Goal: Transaction & Acquisition: Purchase product/service

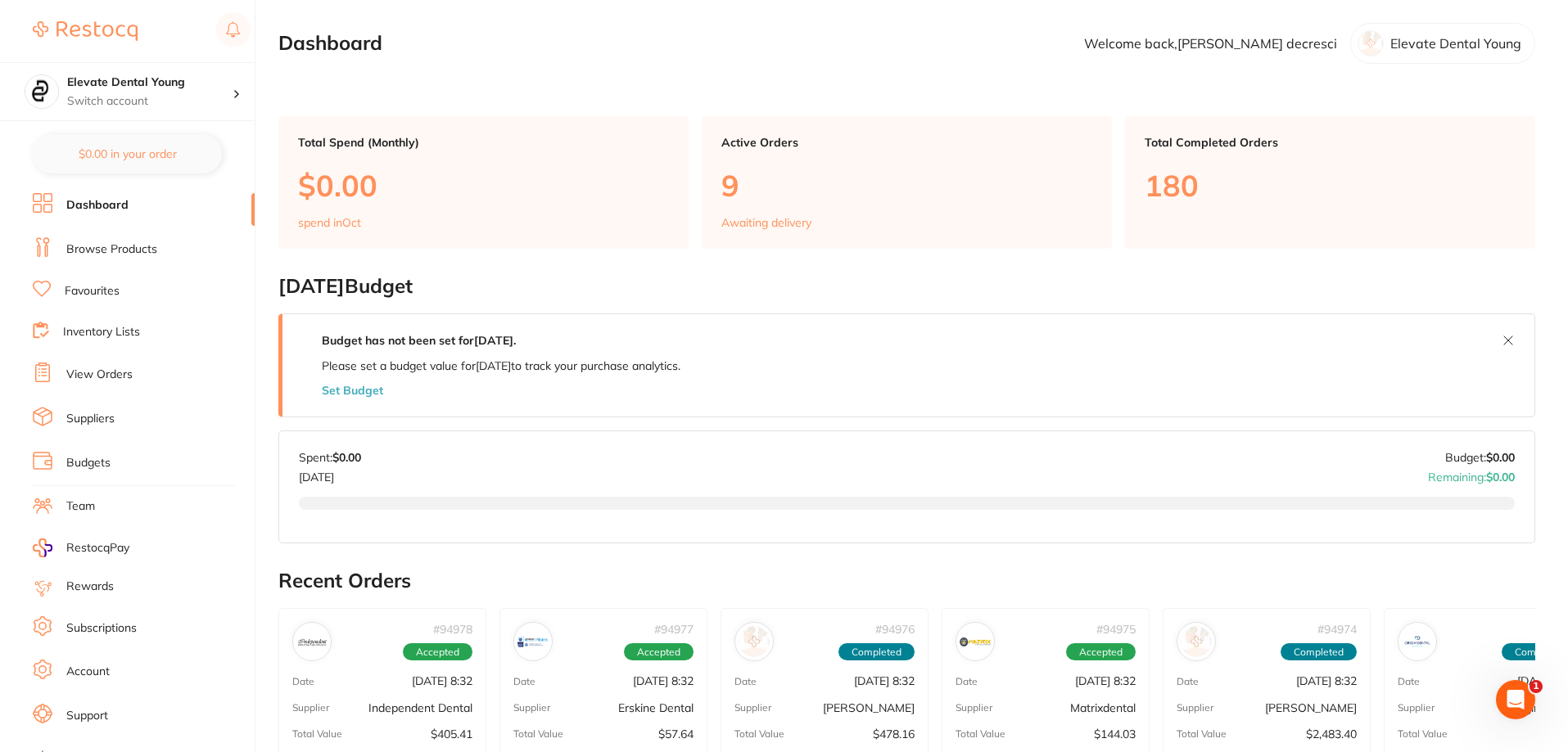
click at [143, 248] on link "Browse Products" at bounding box center [112, 249] width 91 height 17
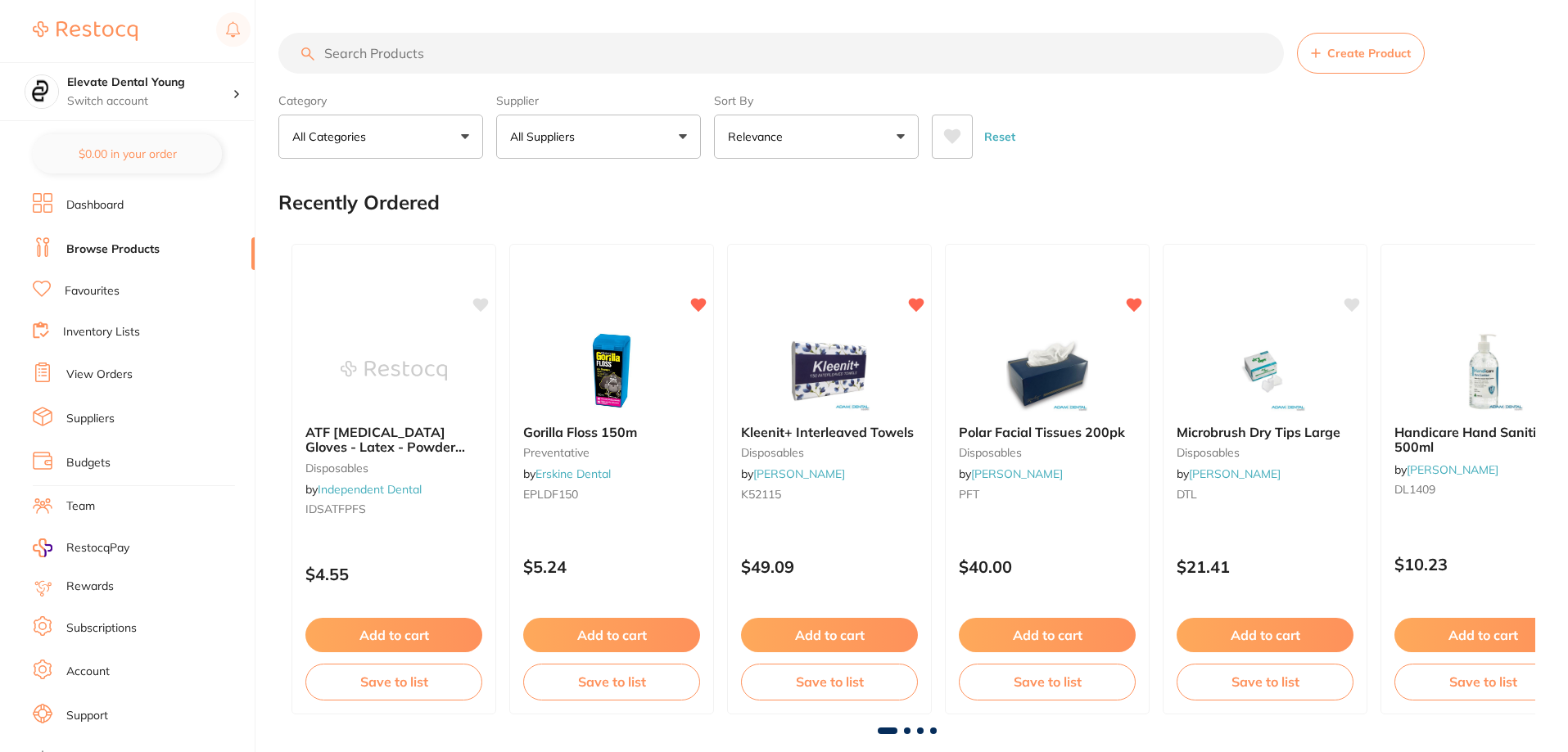
click at [361, 57] on input "search" at bounding box center [781, 52] width 1006 height 41
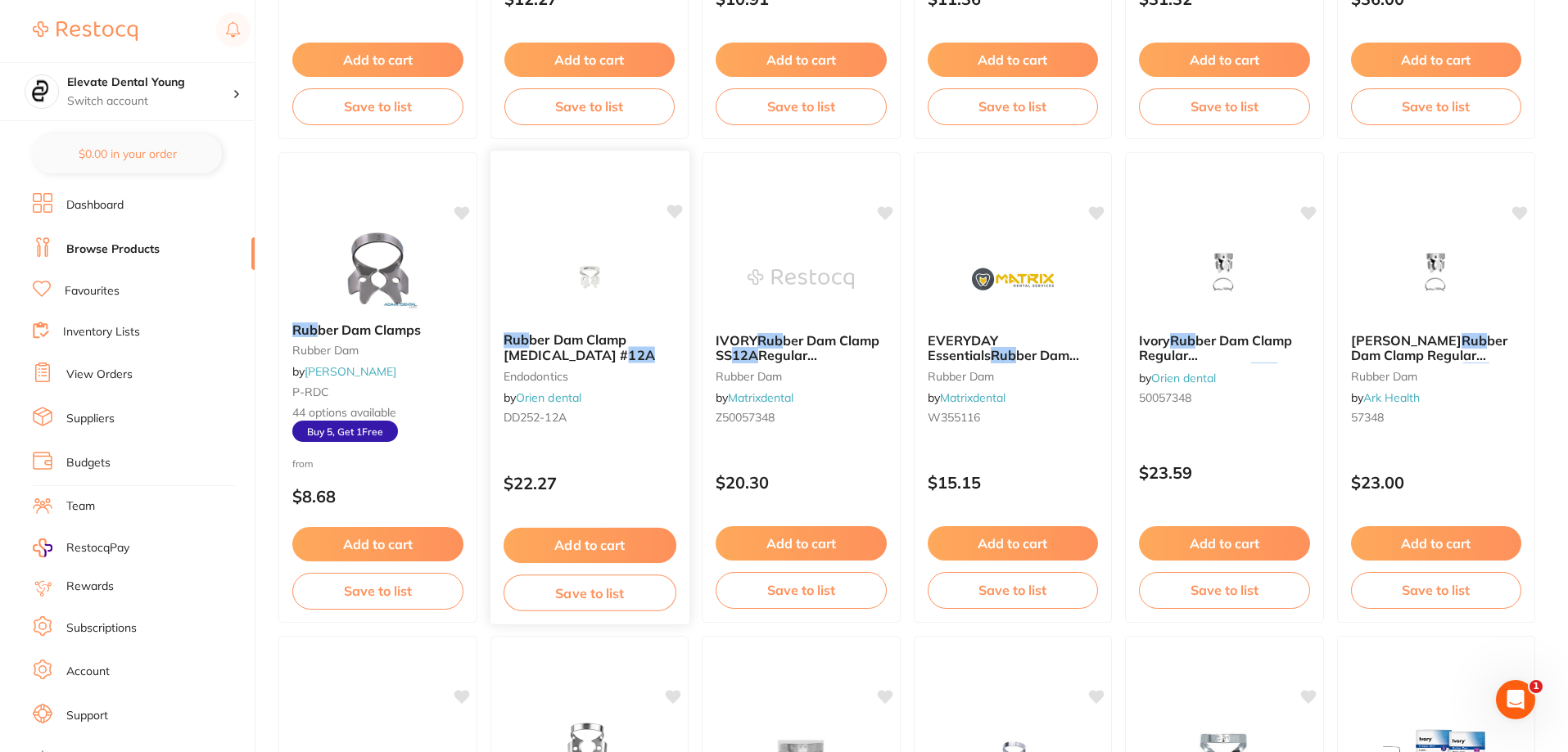
scroll to position [573, 0]
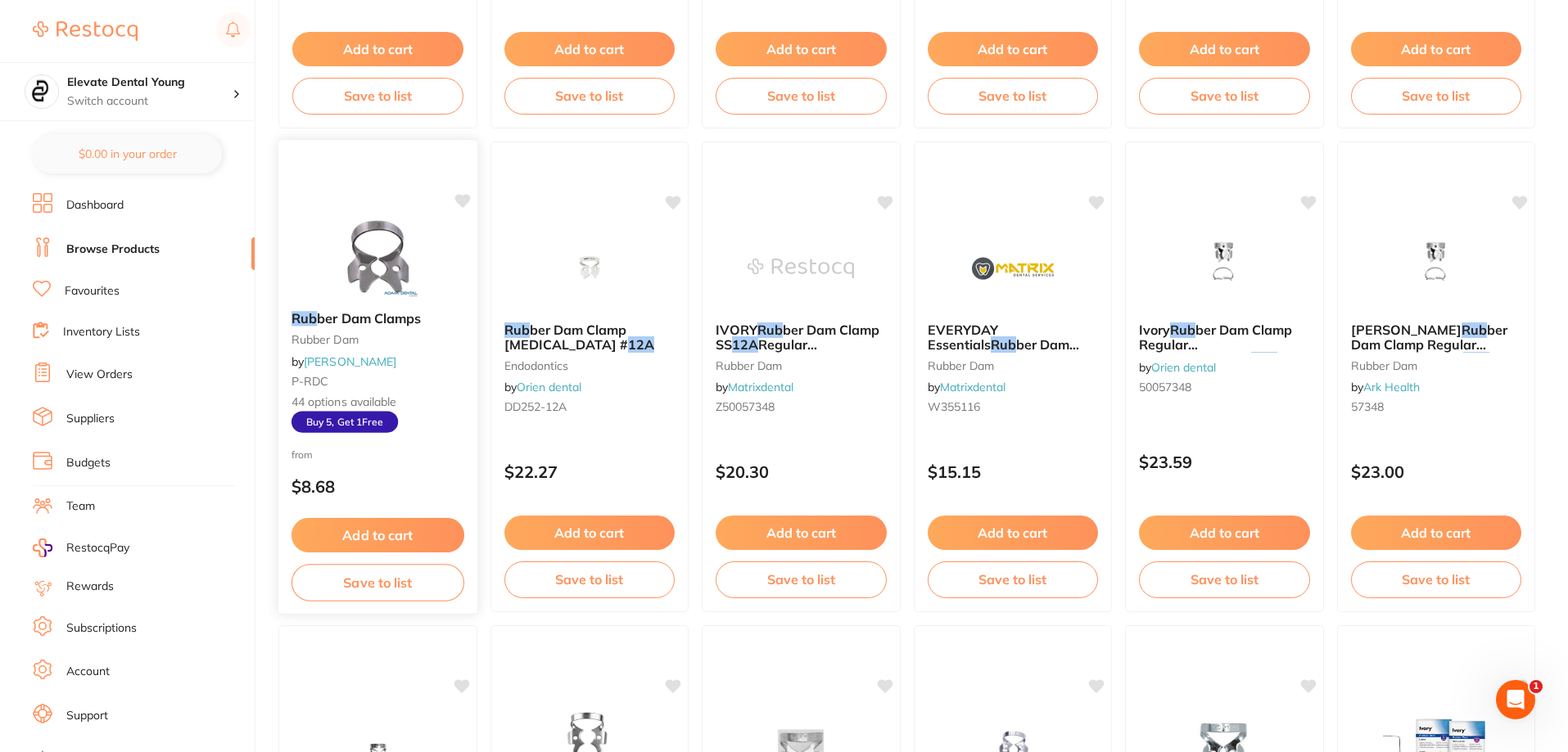
type input "12a rub"
click at [380, 258] on img at bounding box center [378, 257] width 107 height 83
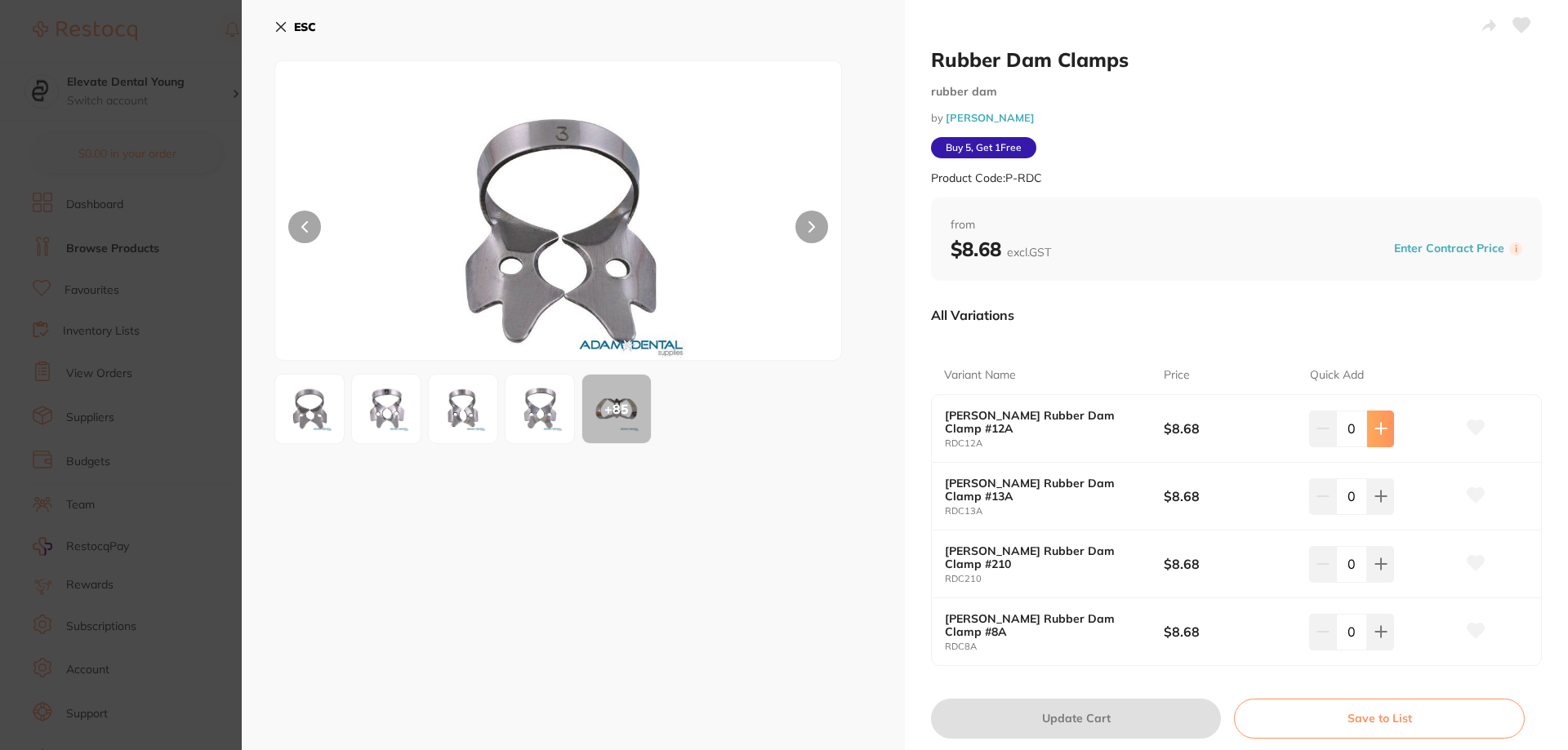
click at [1382, 436] on button at bounding box center [1380, 428] width 27 height 36
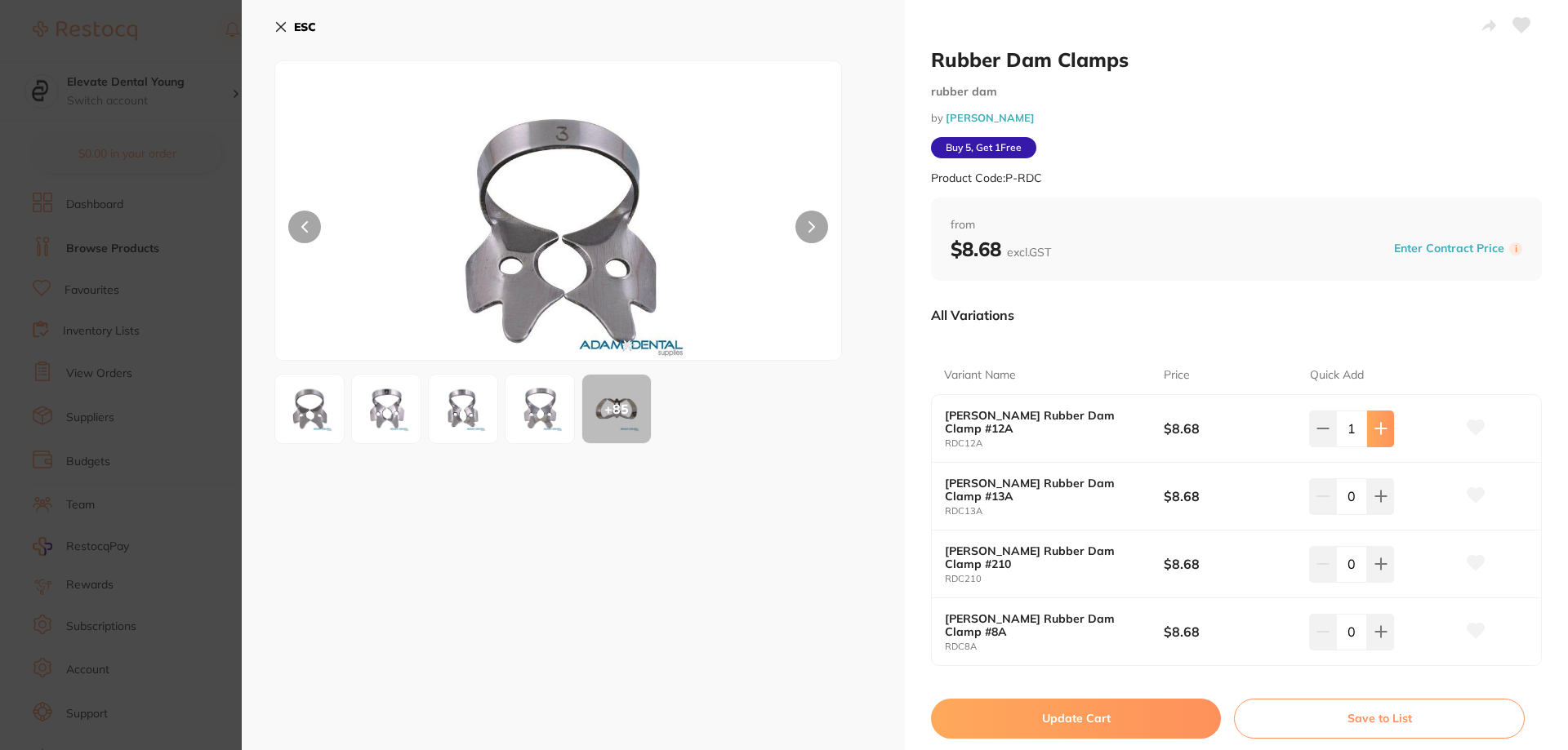
click at [1382, 436] on button at bounding box center [1380, 428] width 27 height 36
type input "2"
click at [1146, 721] on button "Update Cart" at bounding box center [1076, 718] width 290 height 39
checkbox input "false"
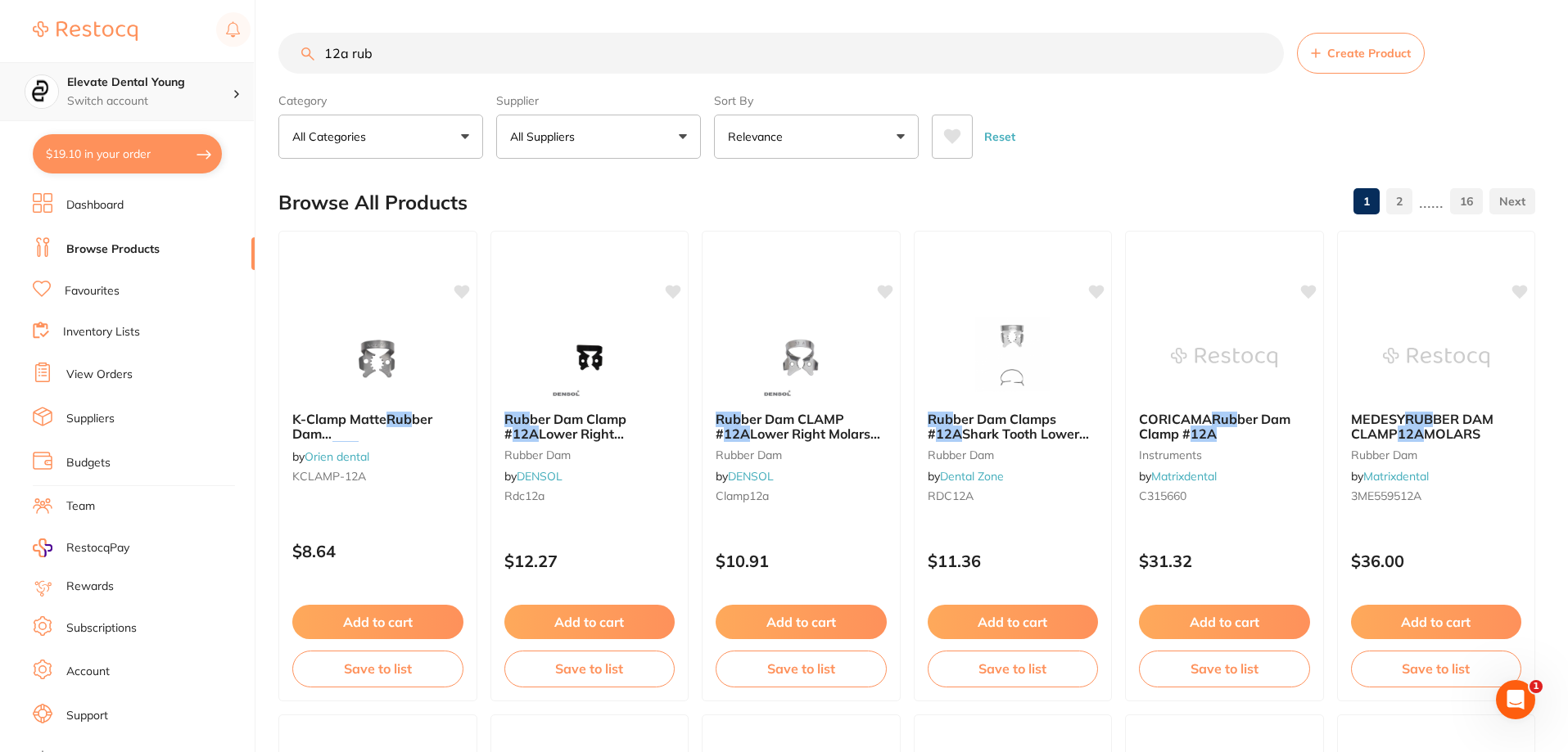
drag, startPoint x: 416, startPoint y: 49, endPoint x: 91, endPoint y: 93, distance: 328.0
click at [102, 95] on div "$19.10 Elevate Dental Young Switch account Elevate Dental Young Hilltops Dentis…" at bounding box center [784, 376] width 1568 height 752
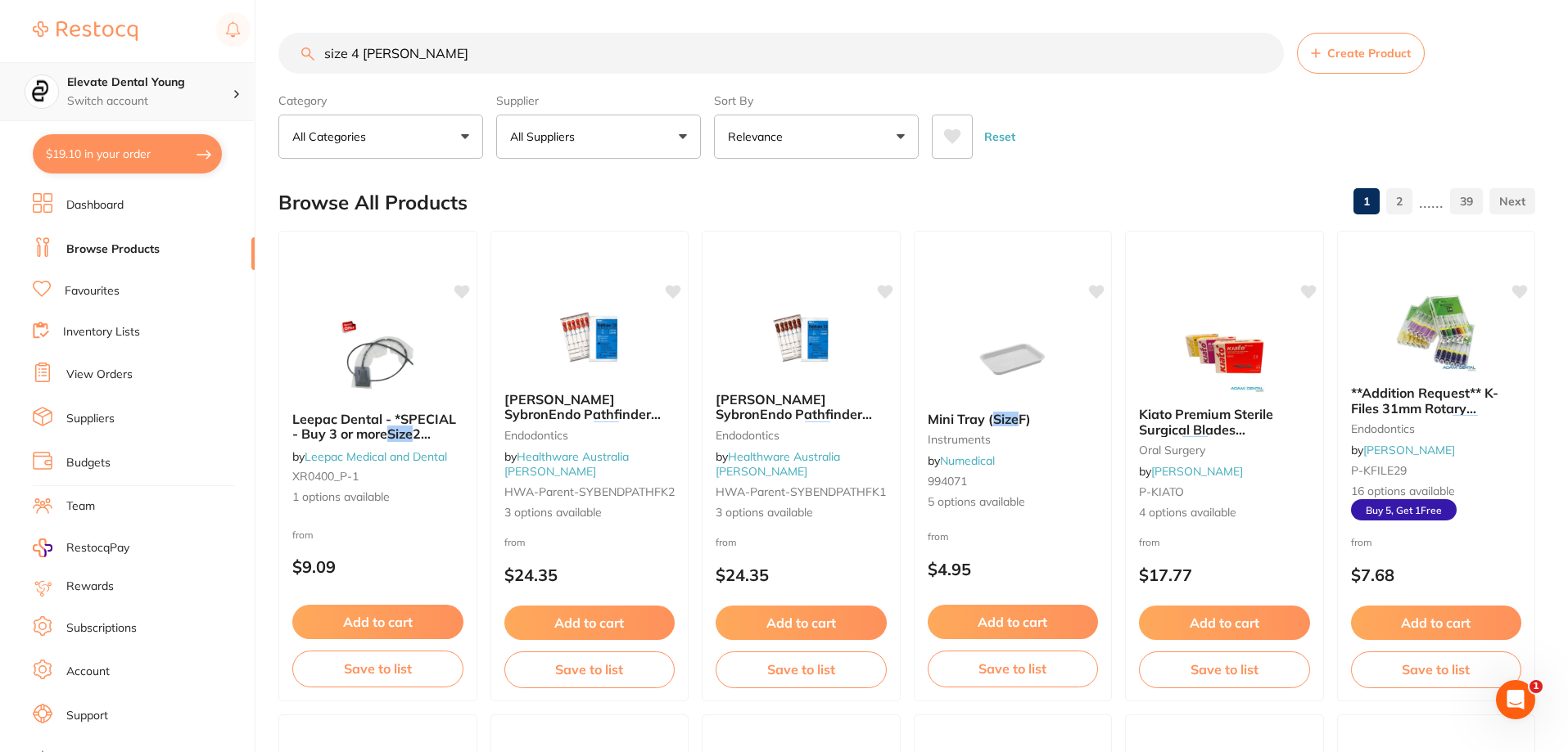
type input "size 4 [PERSON_NAME]"
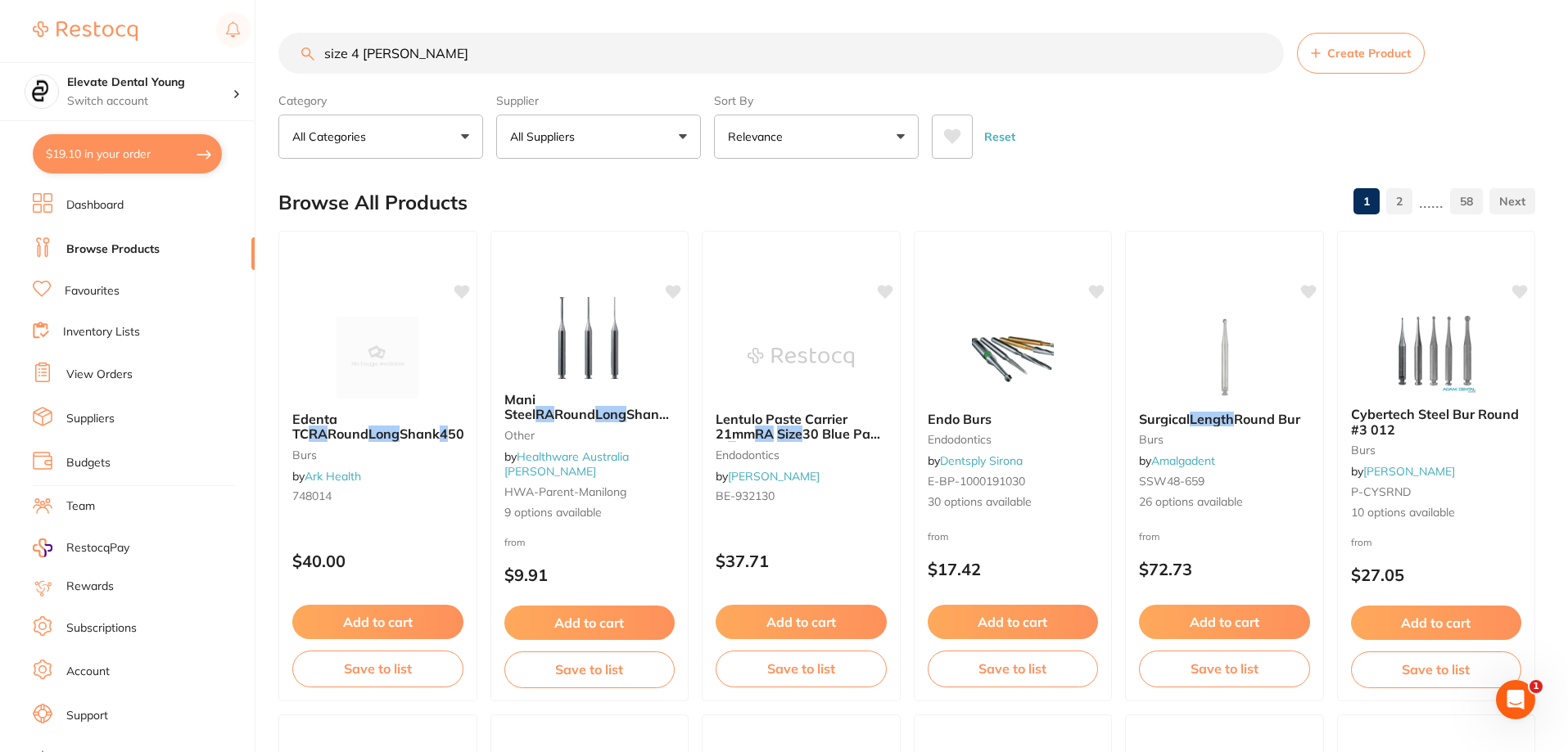
click at [610, 140] on button "All Suppliers" at bounding box center [598, 137] width 205 height 45
type input "origin"
click at [618, 279] on p "Origin Dental" at bounding box center [596, 278] width 81 height 15
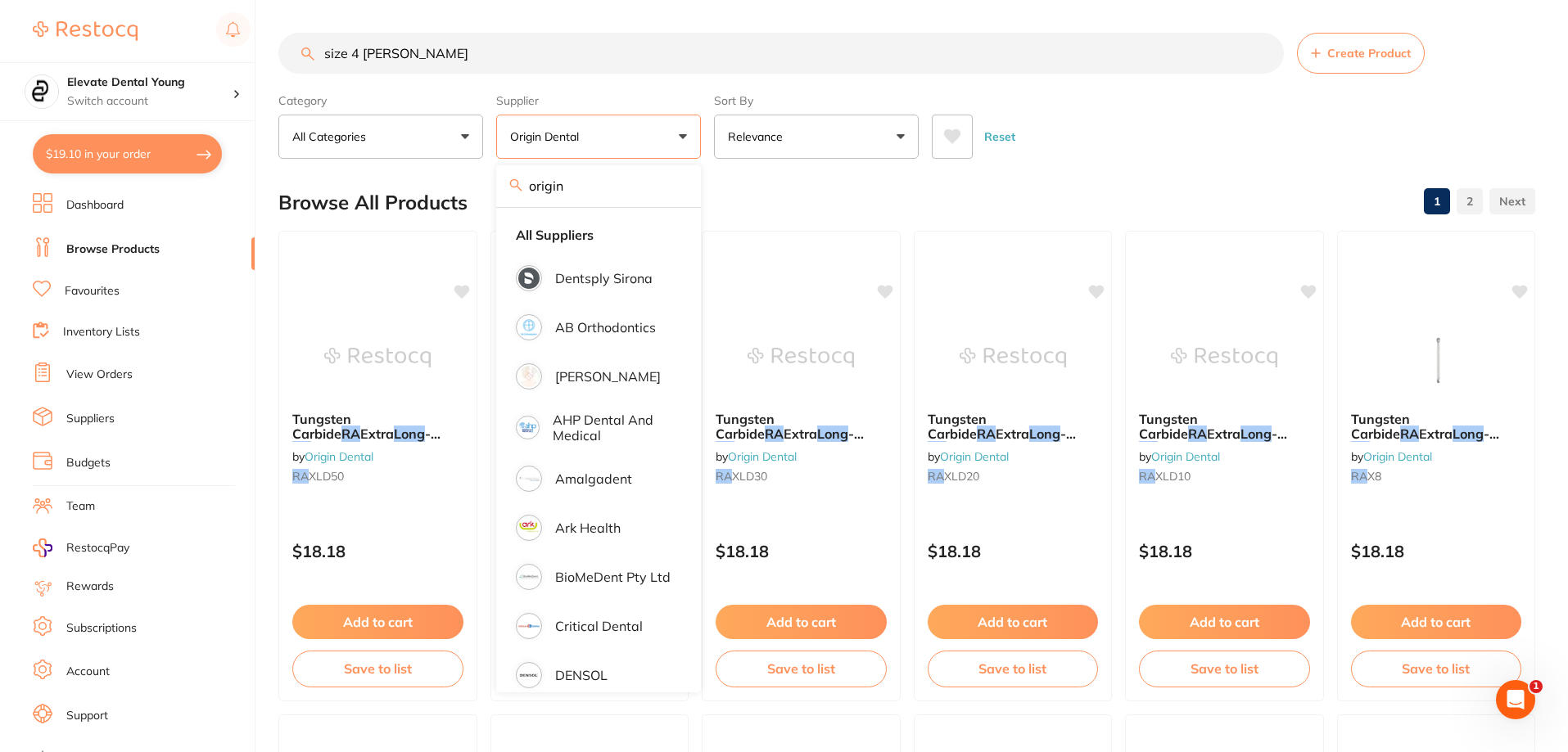
click at [1173, 142] on div "Reset" at bounding box center [1226, 131] width 590 height 57
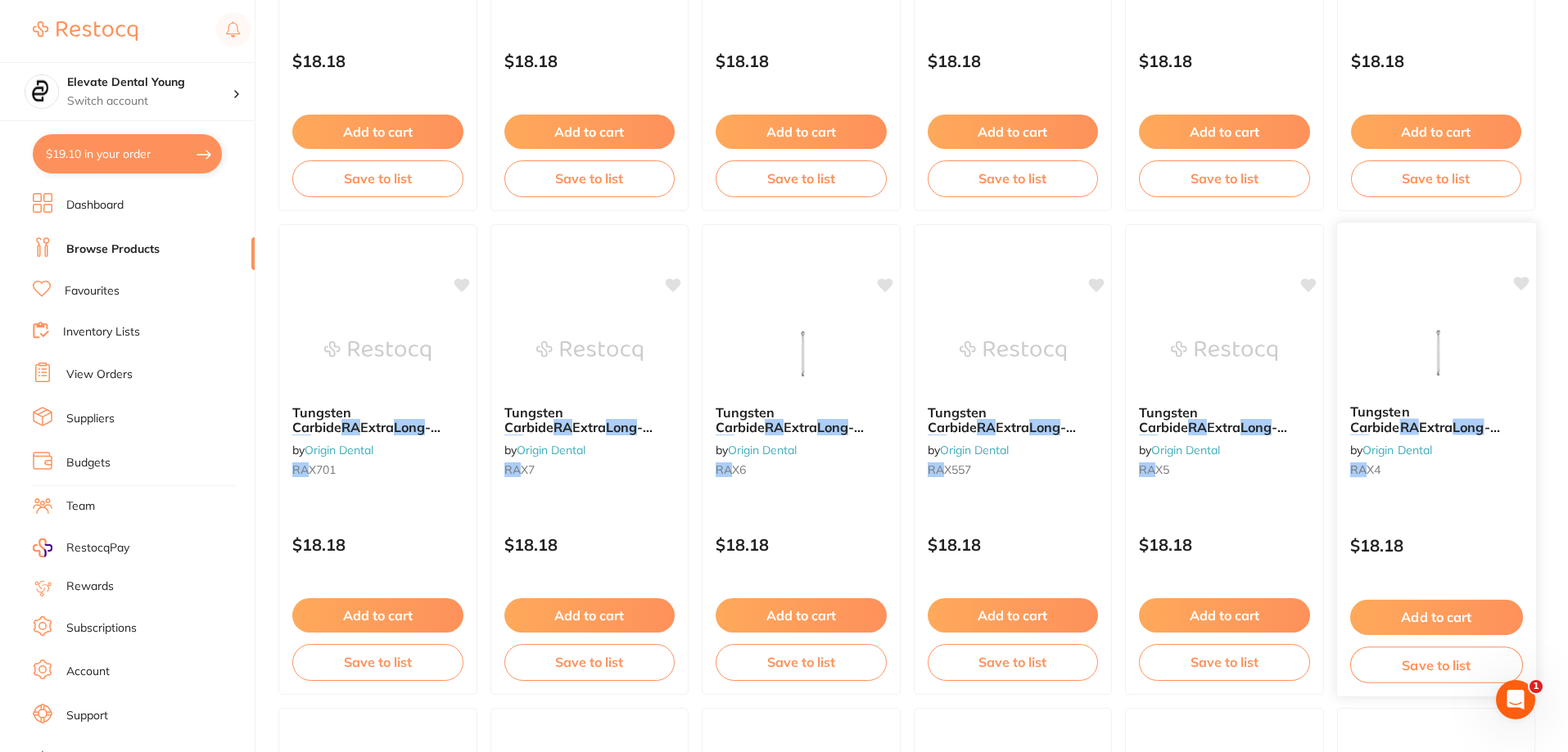
scroll to position [491, 0]
click at [1480, 609] on button "Add to cart" at bounding box center [1435, 617] width 173 height 36
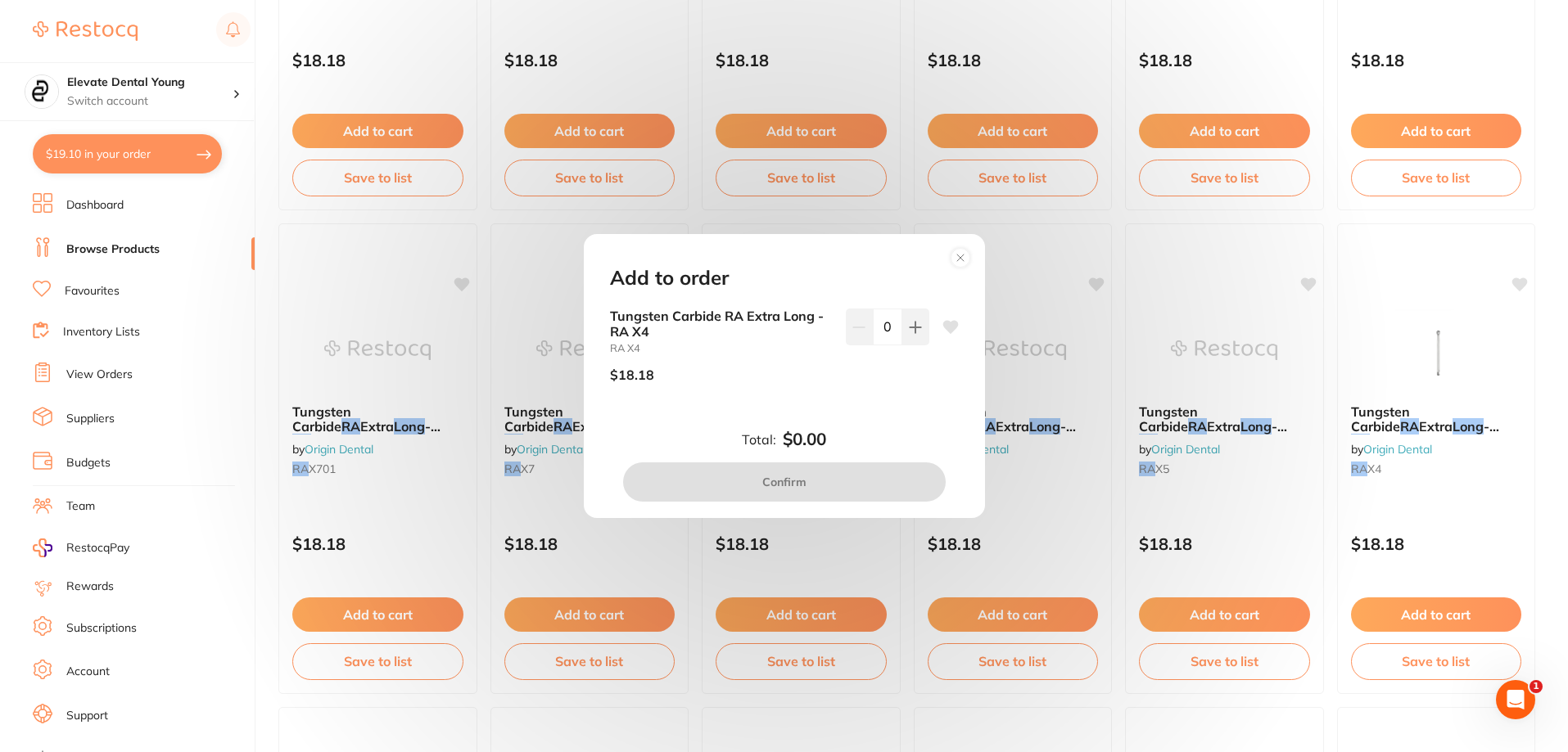
scroll to position [0, 0]
click at [950, 327] on icon at bounding box center [950, 327] width 16 height 13
click at [923, 336] on button at bounding box center [916, 327] width 27 height 36
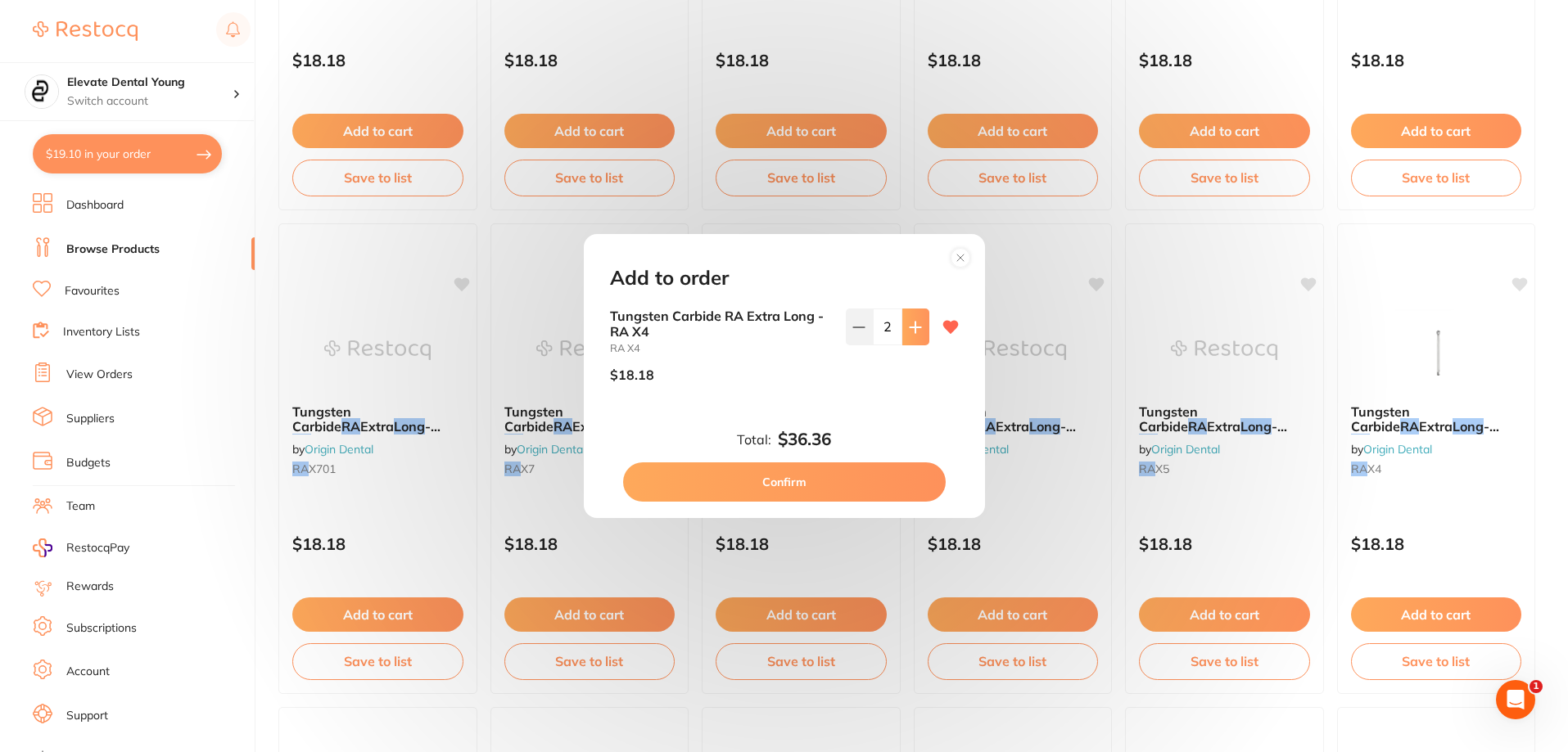
click at [923, 336] on button at bounding box center [916, 327] width 27 height 36
type input "4"
click at [848, 494] on button "Confirm" at bounding box center [785, 482] width 323 height 40
